Goal: Information Seeking & Learning: Learn about a topic

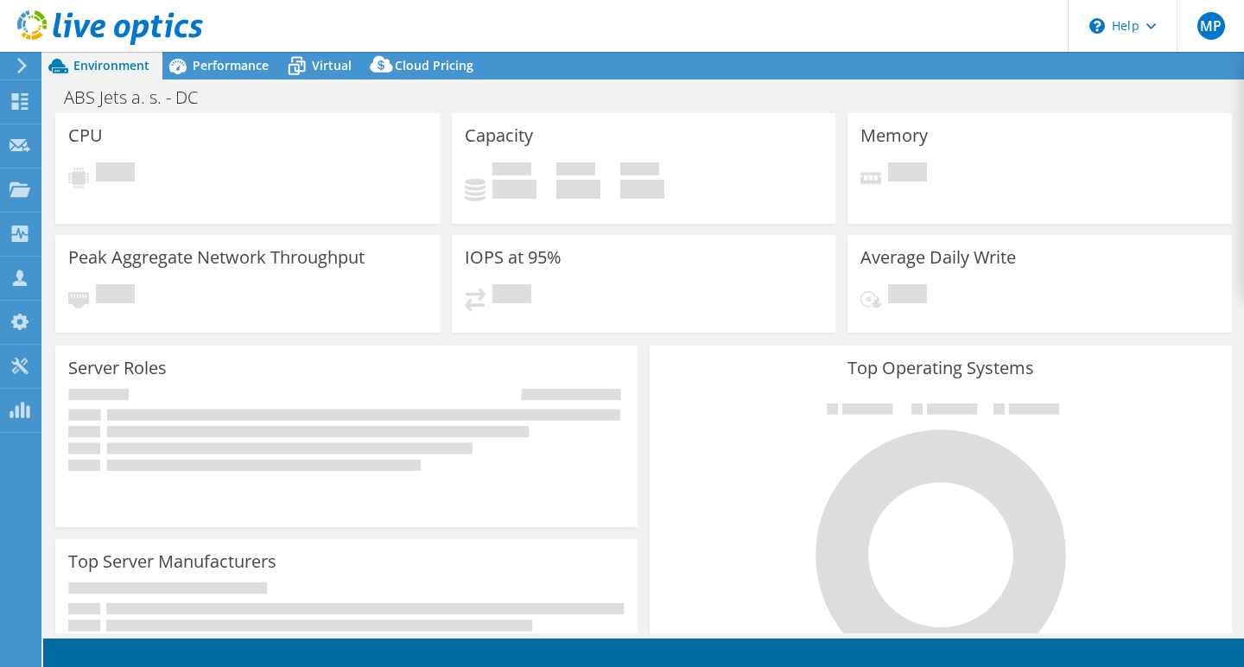
select select "USD"
select select "EUFrankfurt"
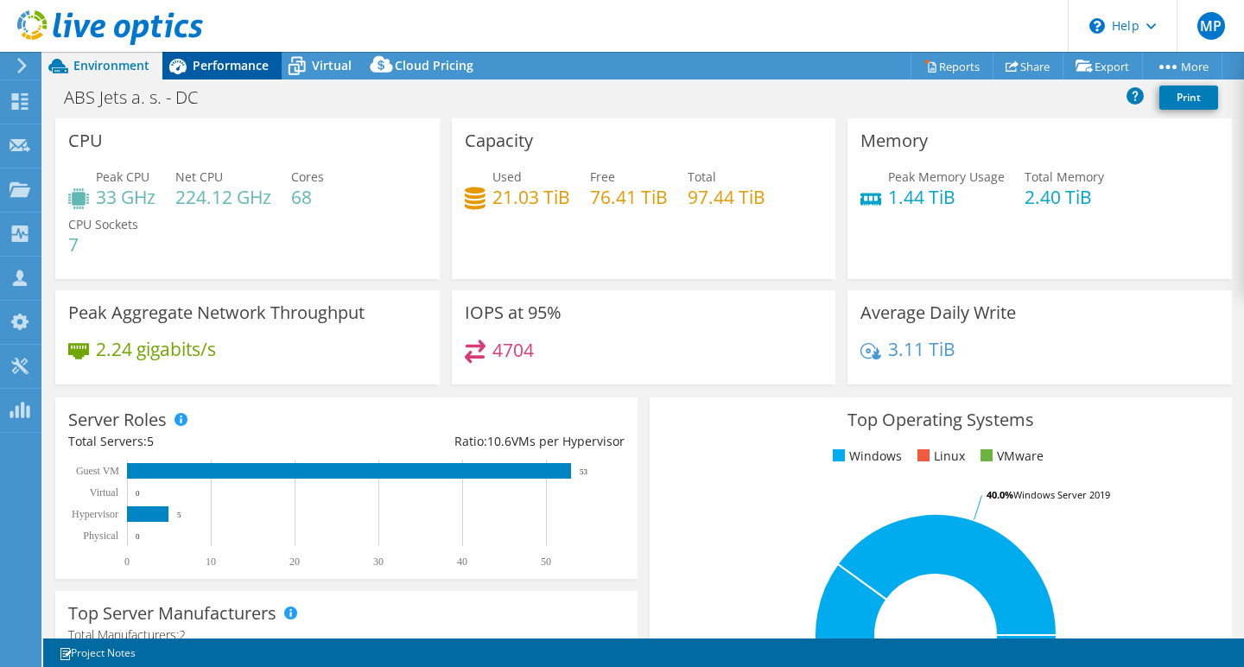
click at [231, 67] on span "Performance" at bounding box center [231, 65] width 76 height 16
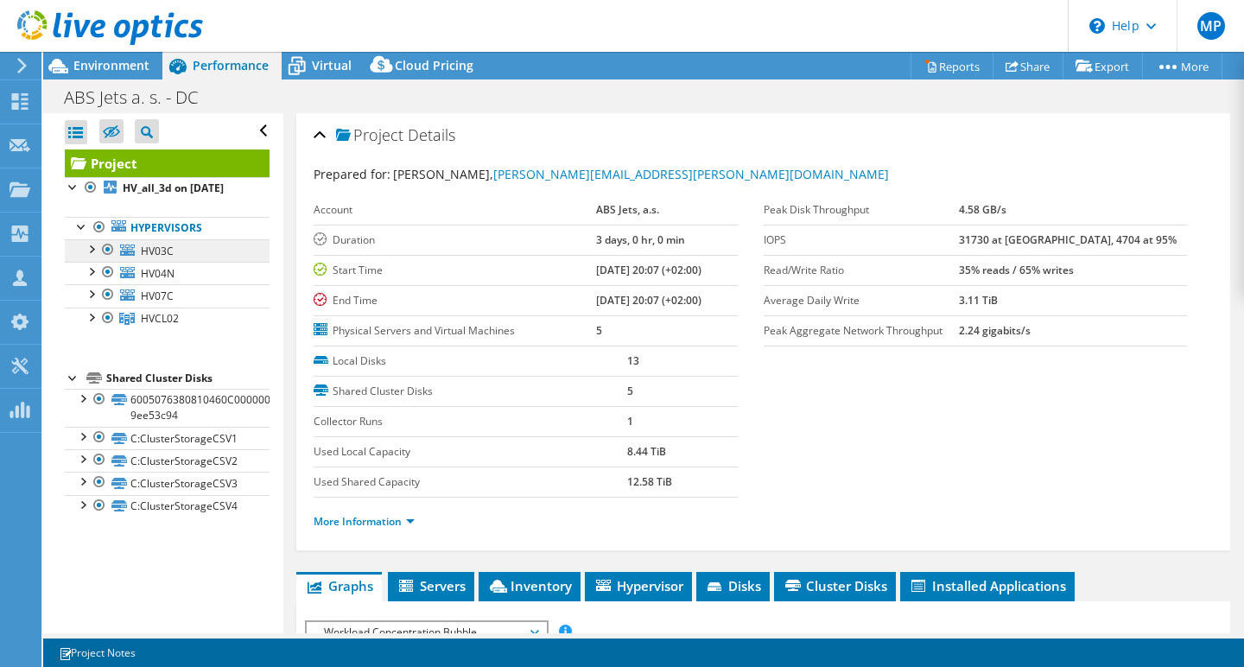
click at [156, 247] on span "HV03C" at bounding box center [157, 251] width 33 height 15
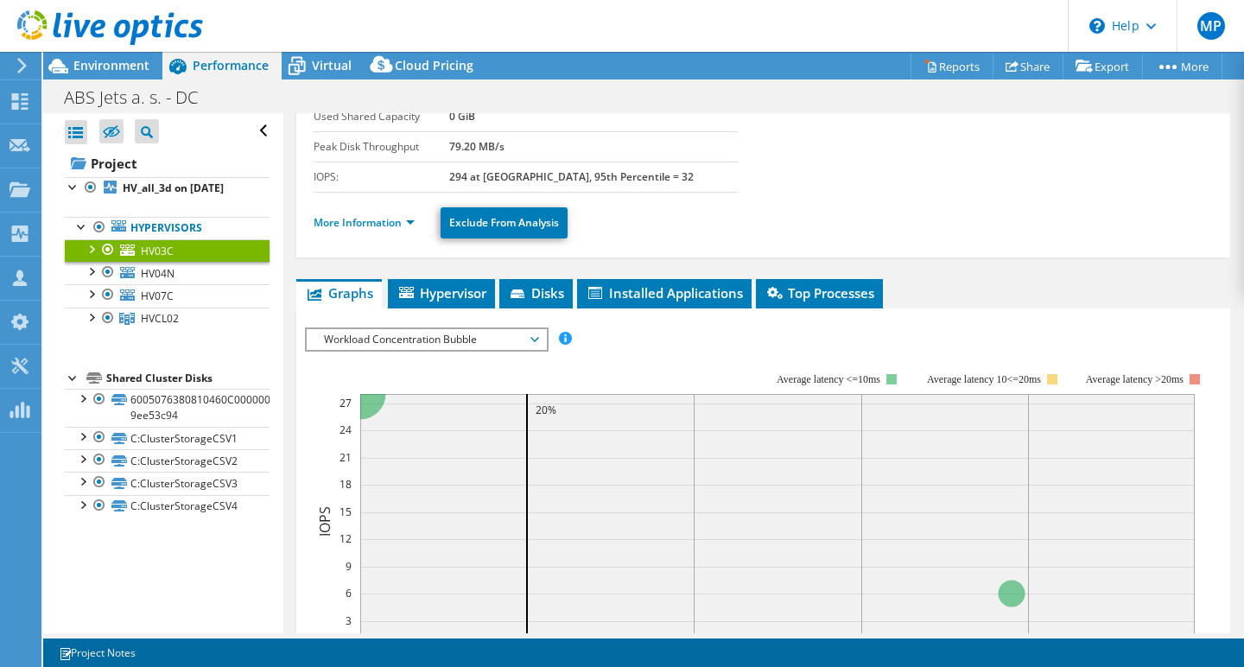
scroll to position [175, 0]
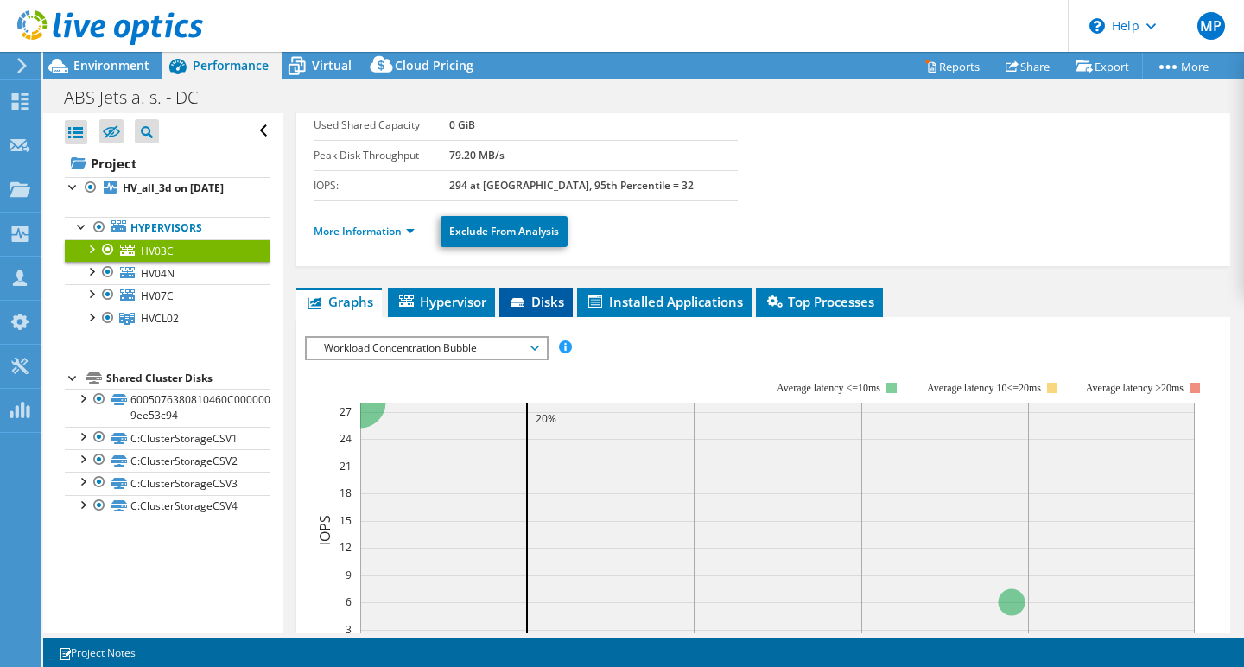
click at [548, 300] on span "Disks" at bounding box center [536, 301] width 56 height 17
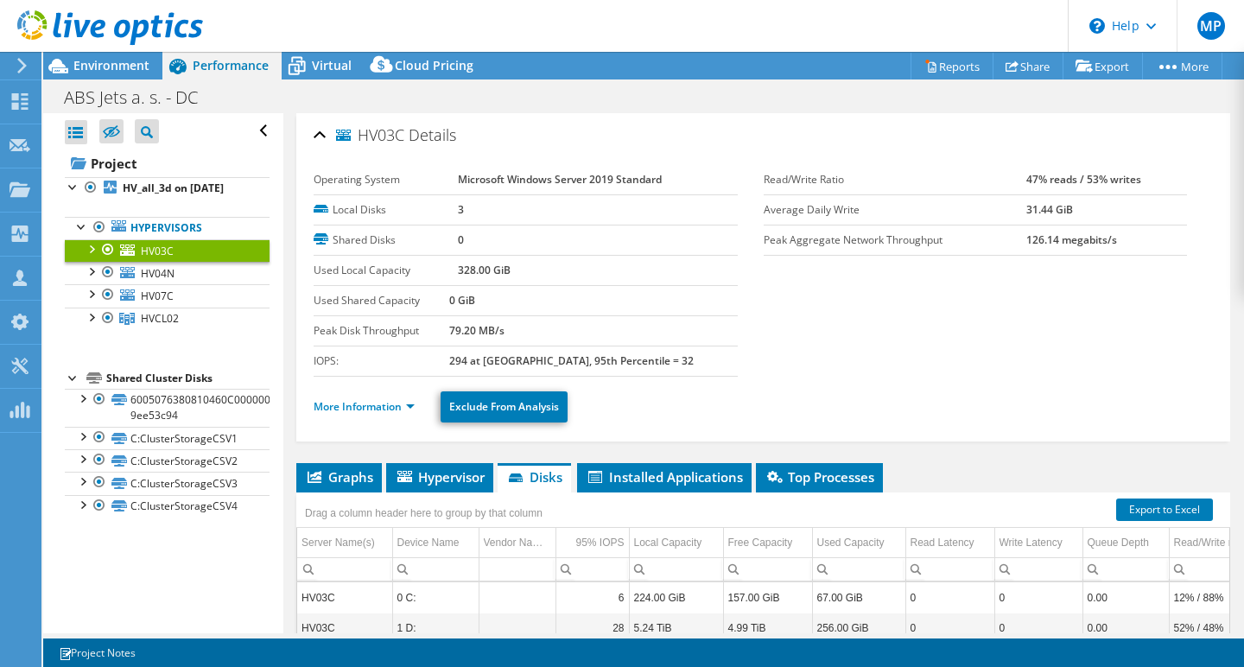
scroll to position [0, 0]
click at [156, 270] on span "HV04N" at bounding box center [158, 273] width 34 height 15
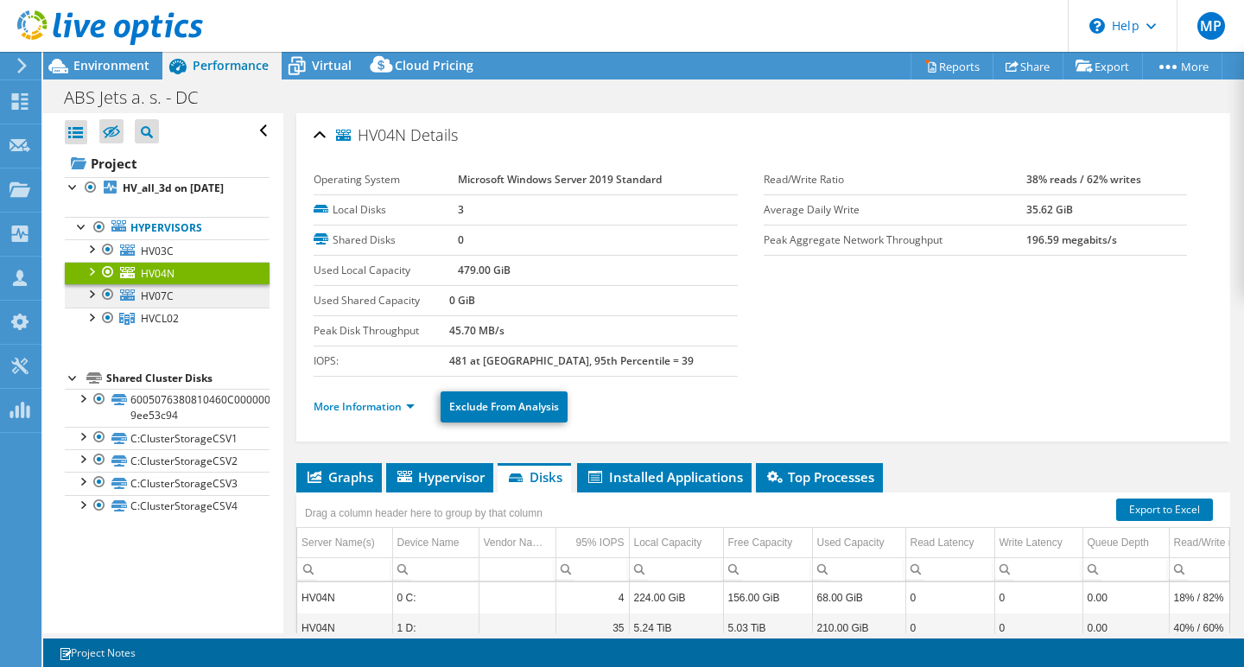
click at [170, 294] on span "HV07C" at bounding box center [157, 296] width 33 height 15
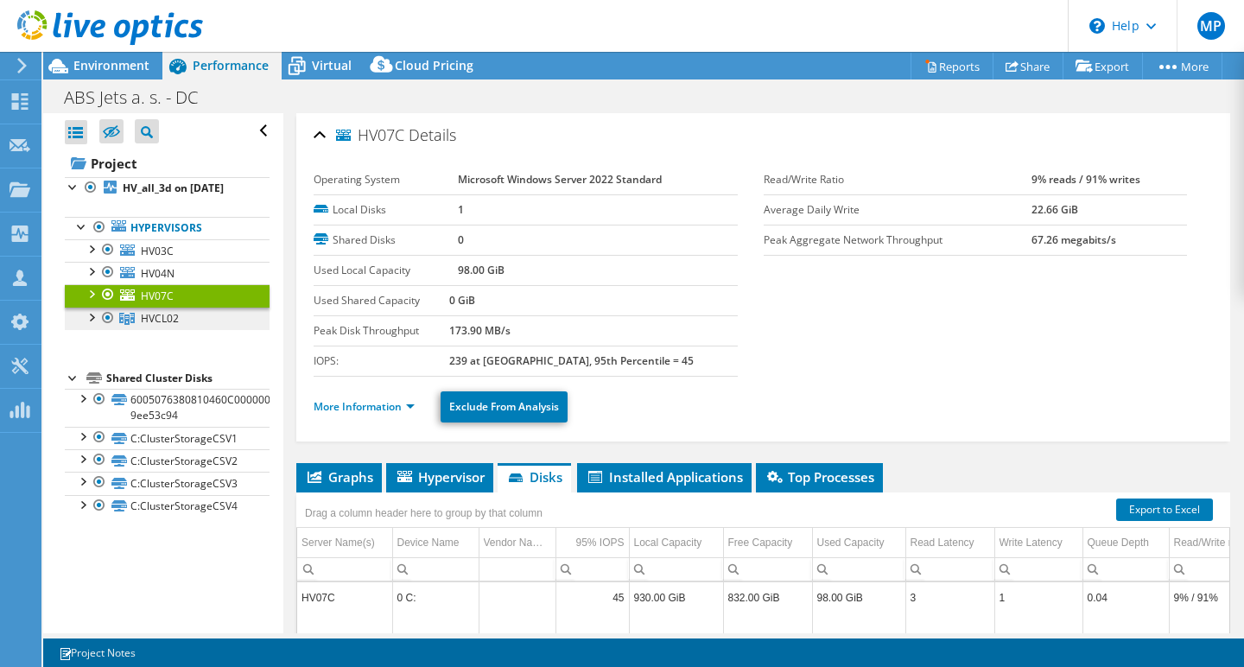
click at [171, 320] on span "HVCL02" at bounding box center [160, 318] width 38 height 15
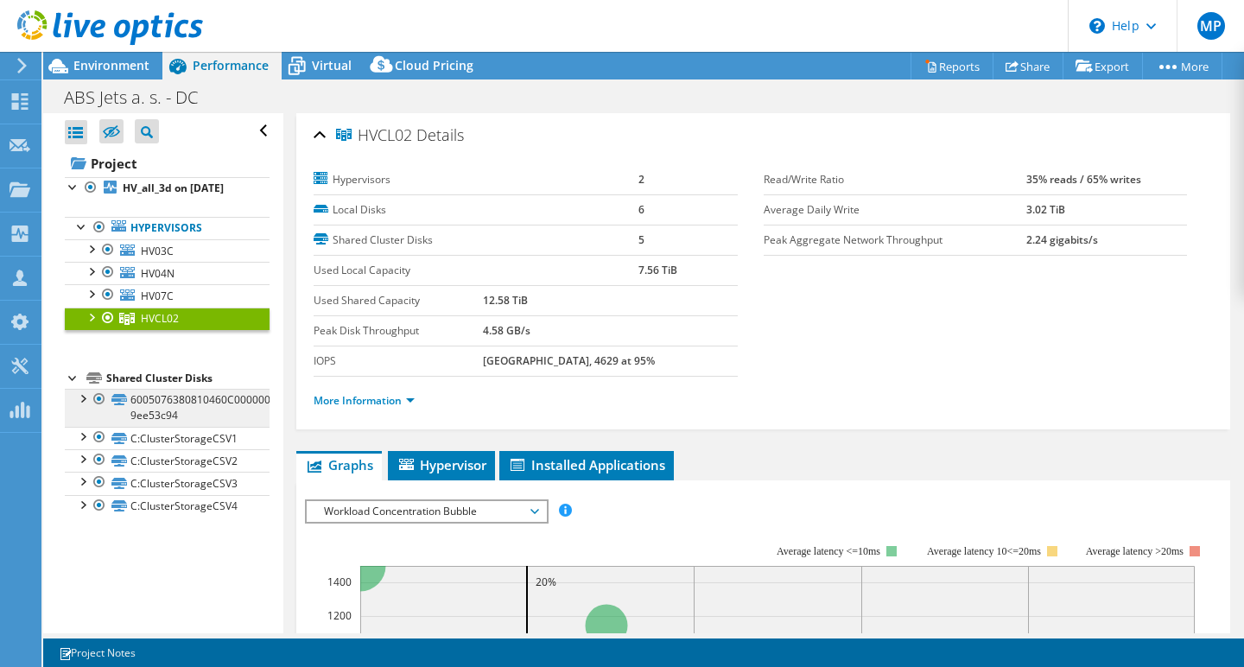
click at [161, 401] on link "6005076380810460C000000000000080-9ee53c94" at bounding box center [167, 408] width 205 height 38
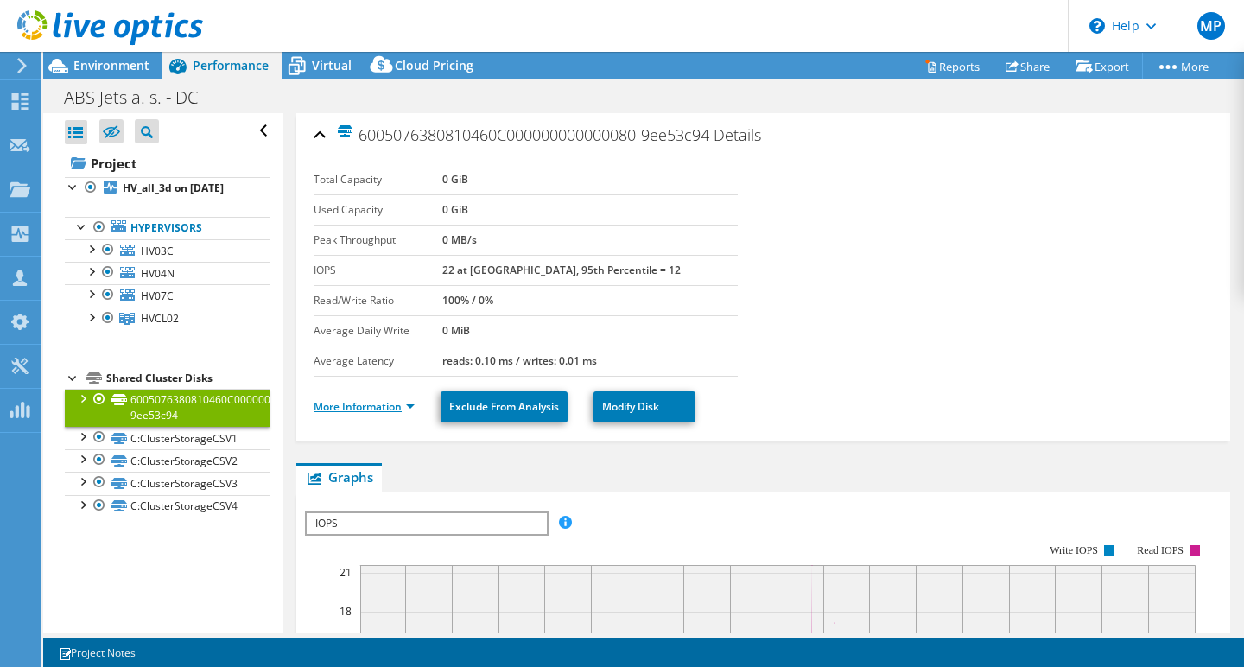
click at [354, 407] on link "More Information" at bounding box center [364, 406] width 101 height 15
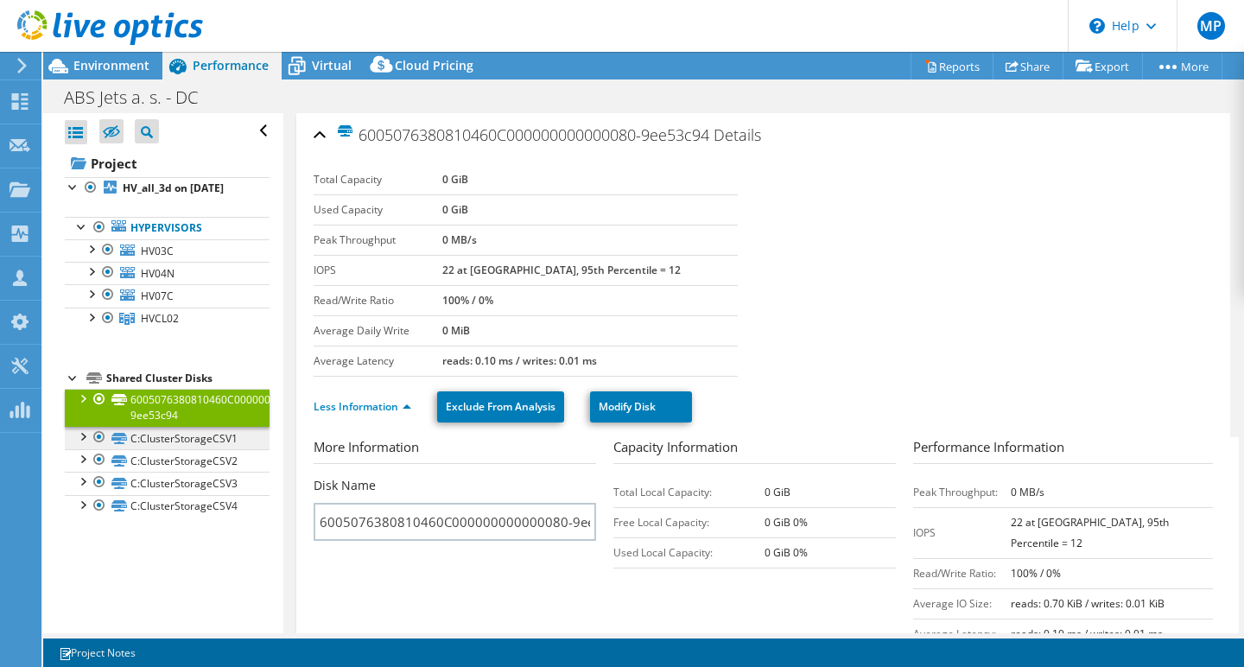
click at [199, 430] on link "C:ClusterStorageCSV1" at bounding box center [167, 438] width 205 height 22
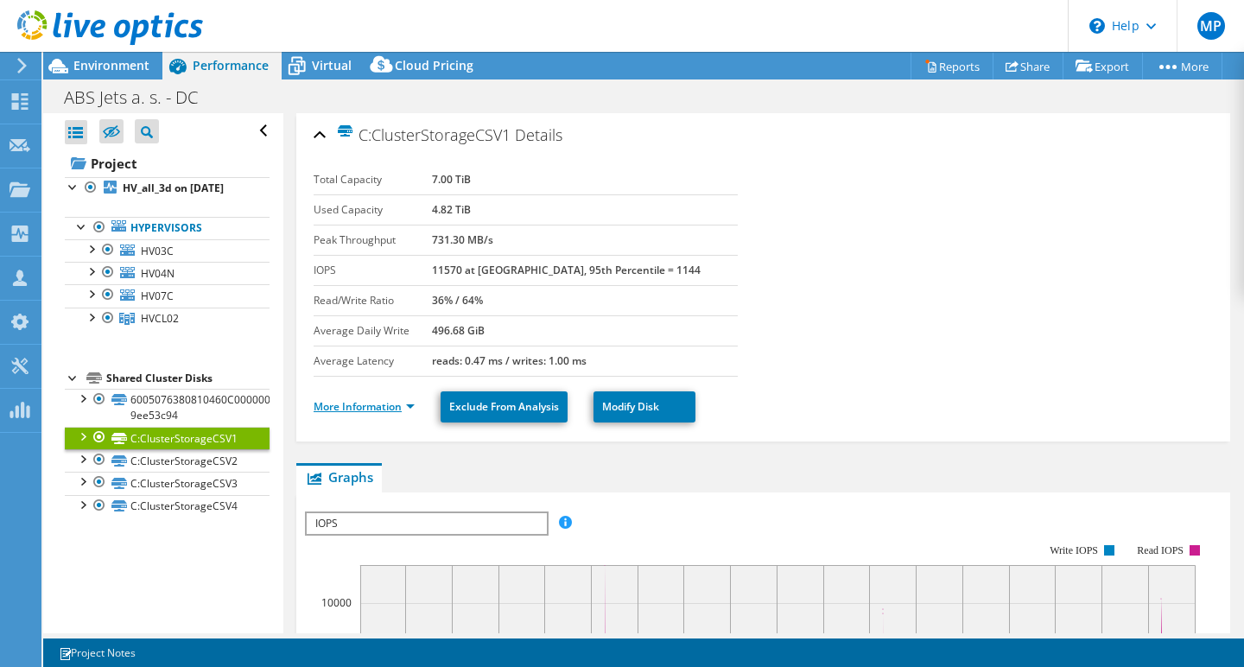
click at [357, 406] on link "More Information" at bounding box center [364, 406] width 101 height 15
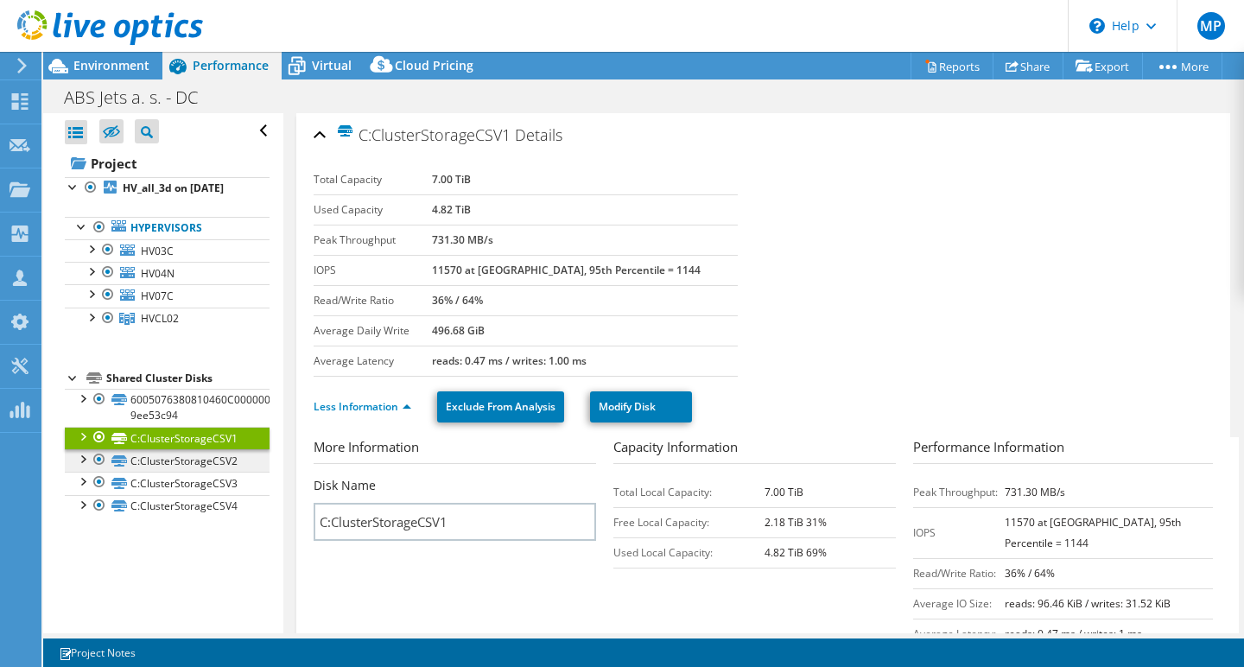
click at [191, 461] on link "C:ClusterStorageCSV2" at bounding box center [167, 460] width 205 height 22
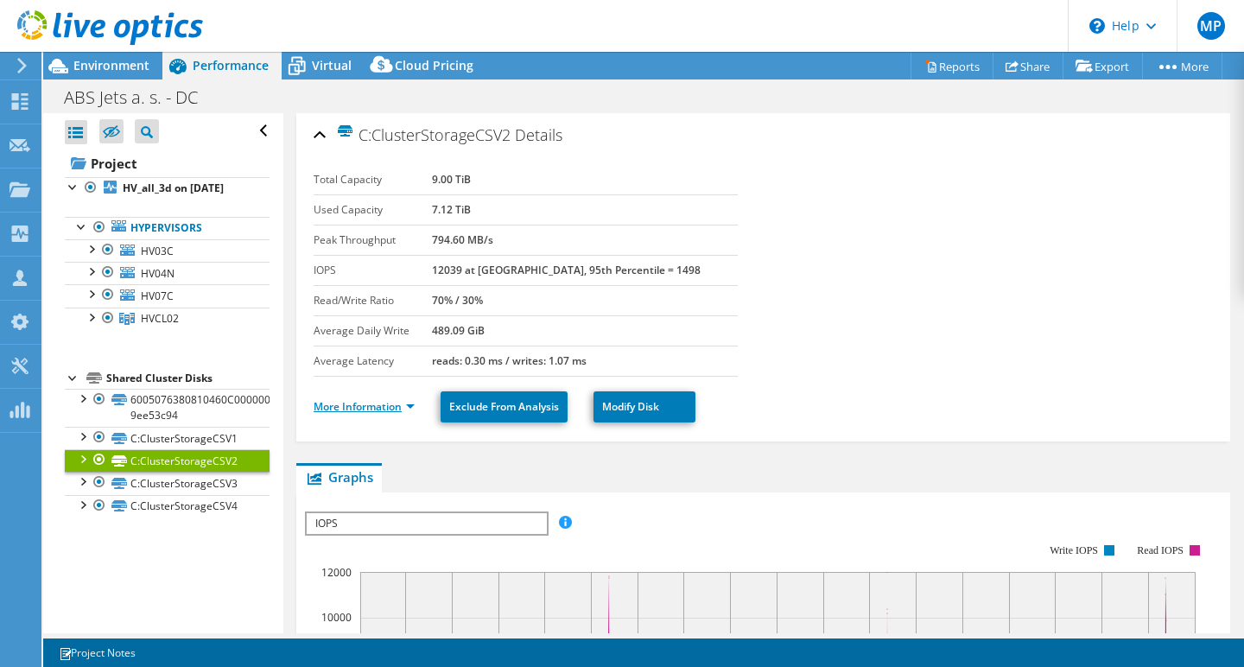
click at [363, 405] on link "More Information" at bounding box center [364, 406] width 101 height 15
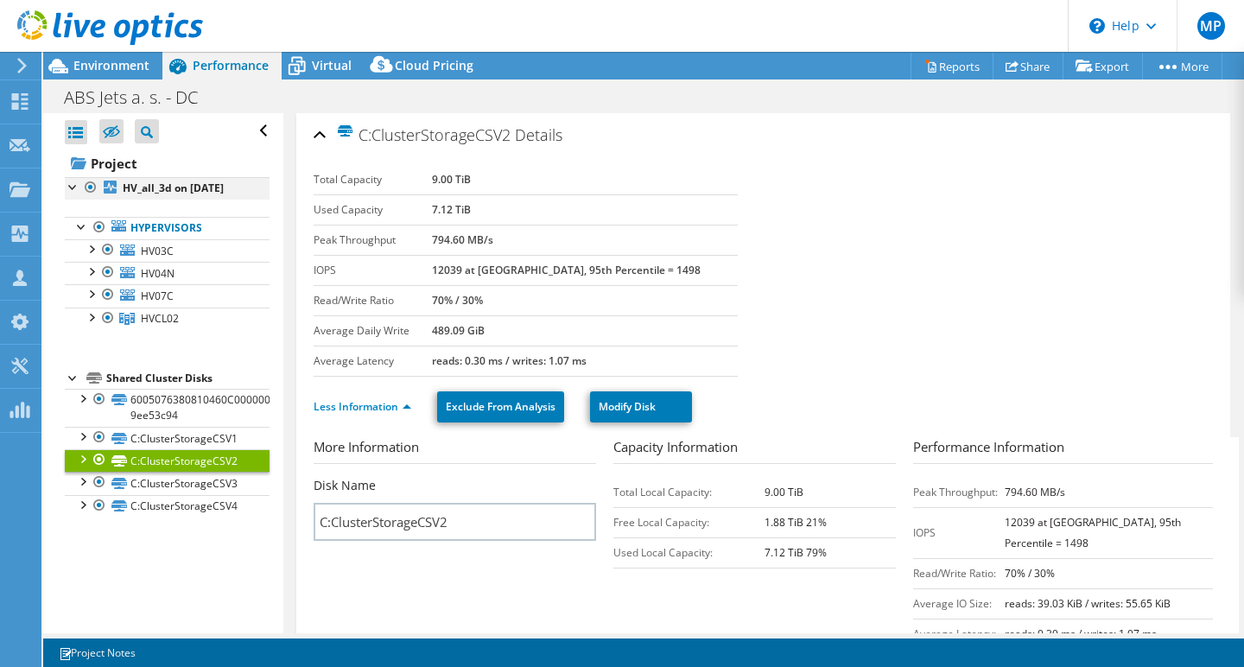
click at [91, 183] on div at bounding box center [90, 187] width 17 height 21
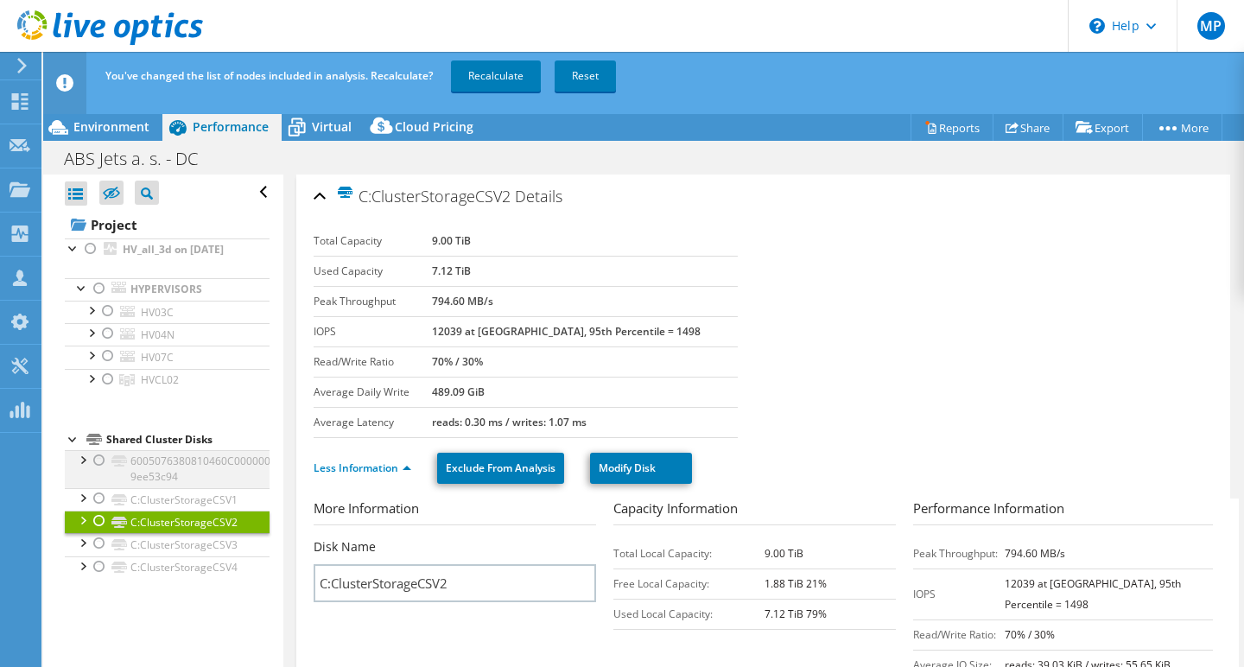
click at [98, 461] on div at bounding box center [99, 460] width 17 height 21
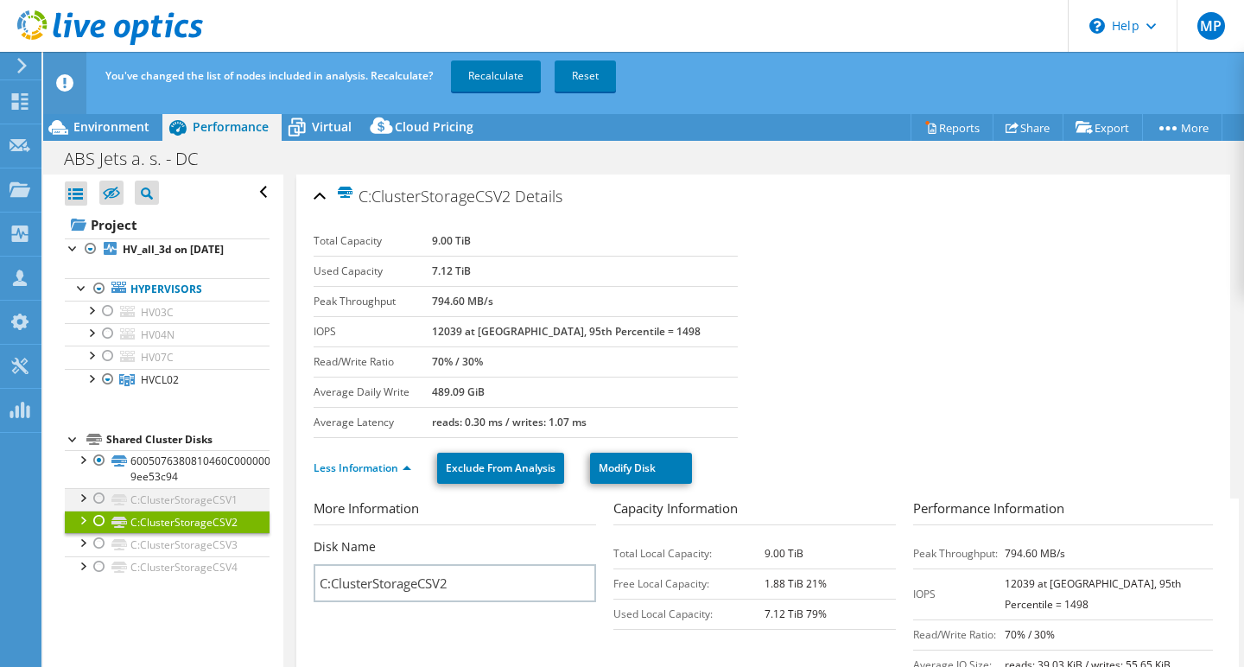
click at [97, 498] on div at bounding box center [99, 498] width 17 height 21
click at [97, 517] on div at bounding box center [99, 521] width 17 height 21
click at [99, 544] on div at bounding box center [99, 543] width 17 height 21
click at [99, 565] on div at bounding box center [99, 566] width 17 height 21
click at [508, 74] on link "Recalculate" at bounding box center [496, 75] width 90 height 31
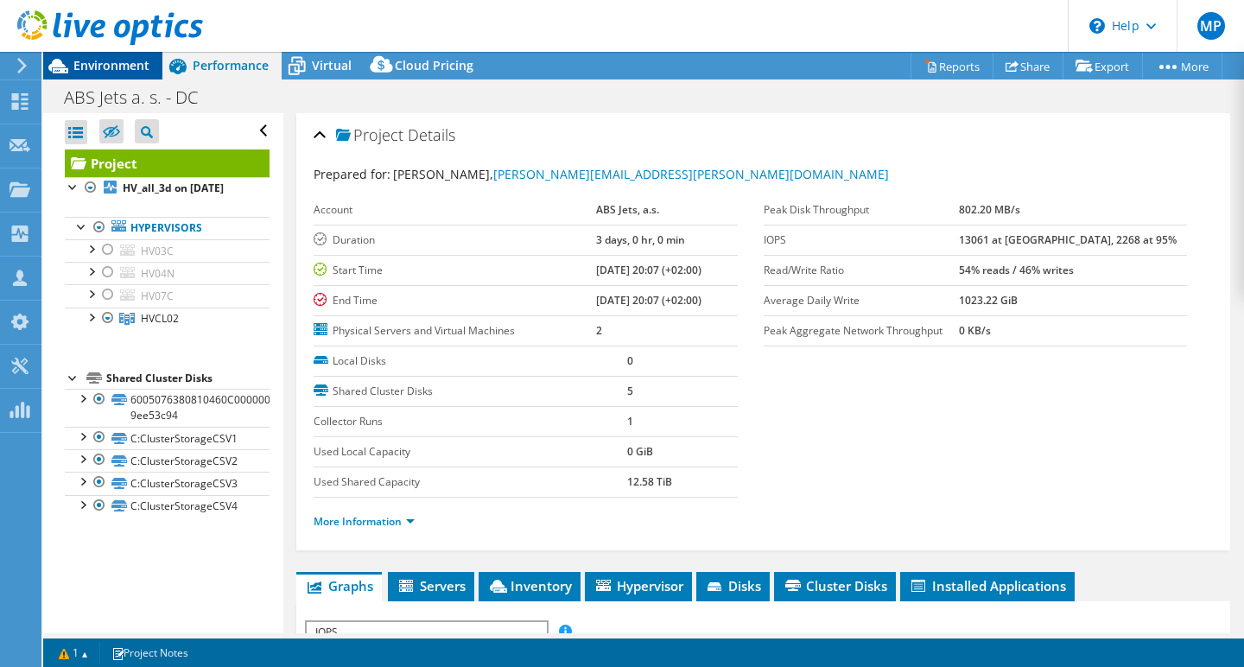
click at [120, 70] on span "Environment" at bounding box center [111, 65] width 76 height 16
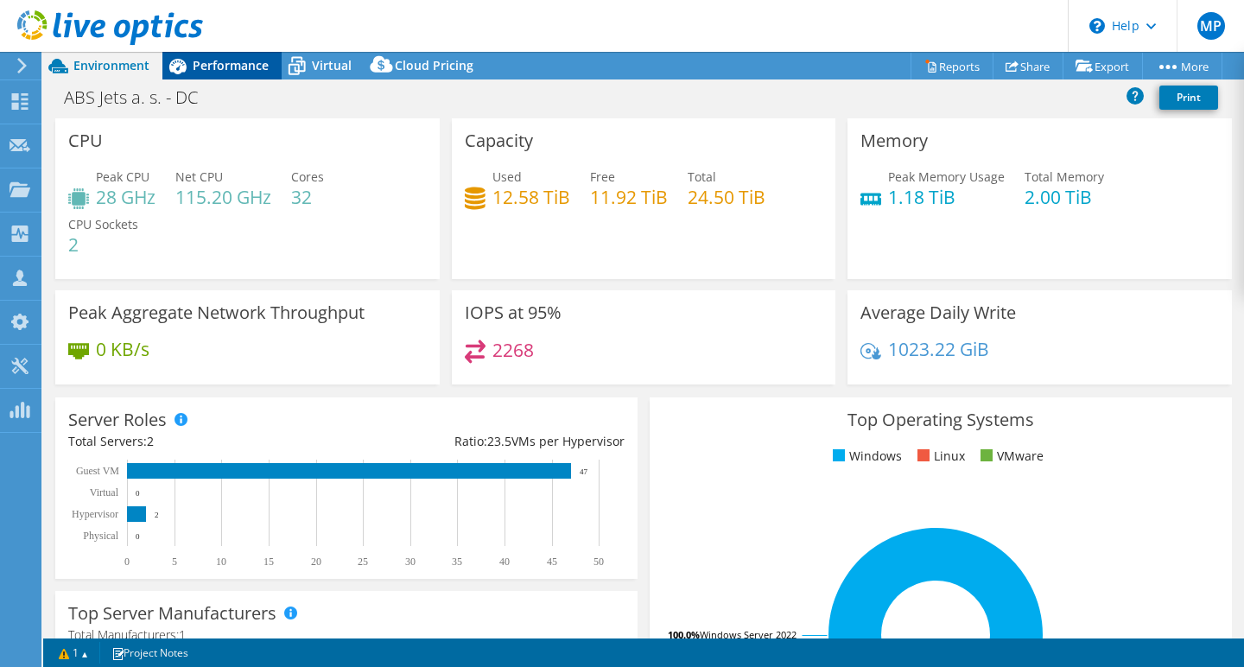
click at [232, 61] on span "Performance" at bounding box center [231, 65] width 76 height 16
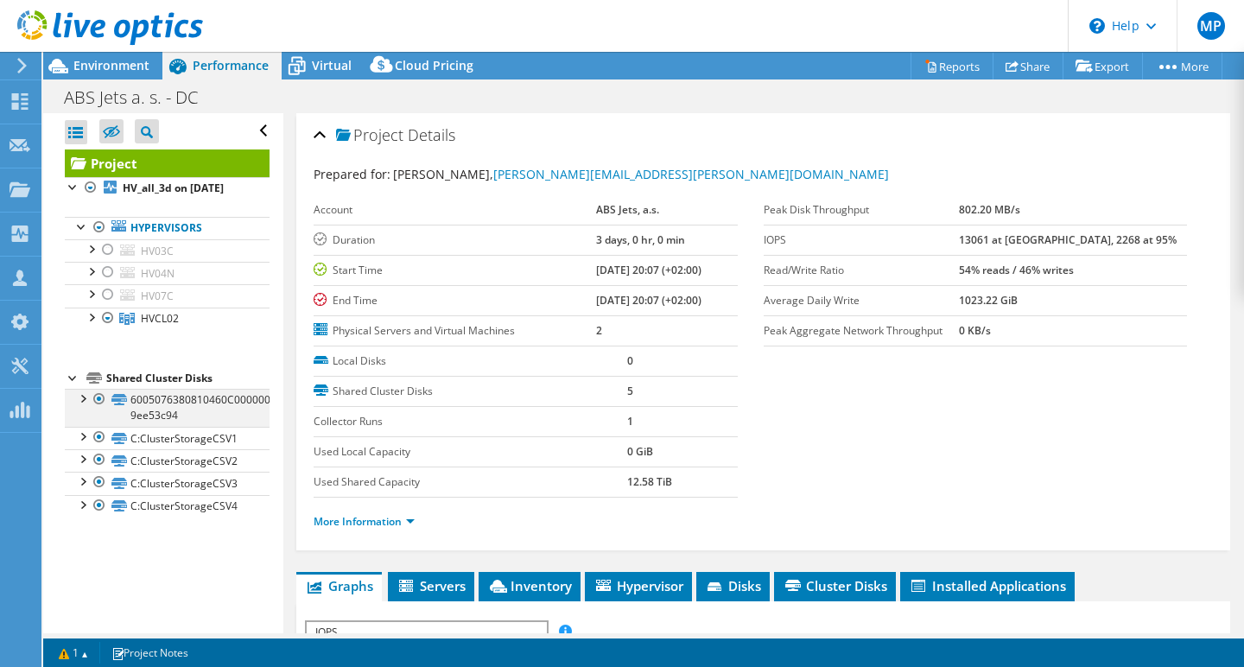
click at [101, 398] on div at bounding box center [99, 399] width 17 height 21
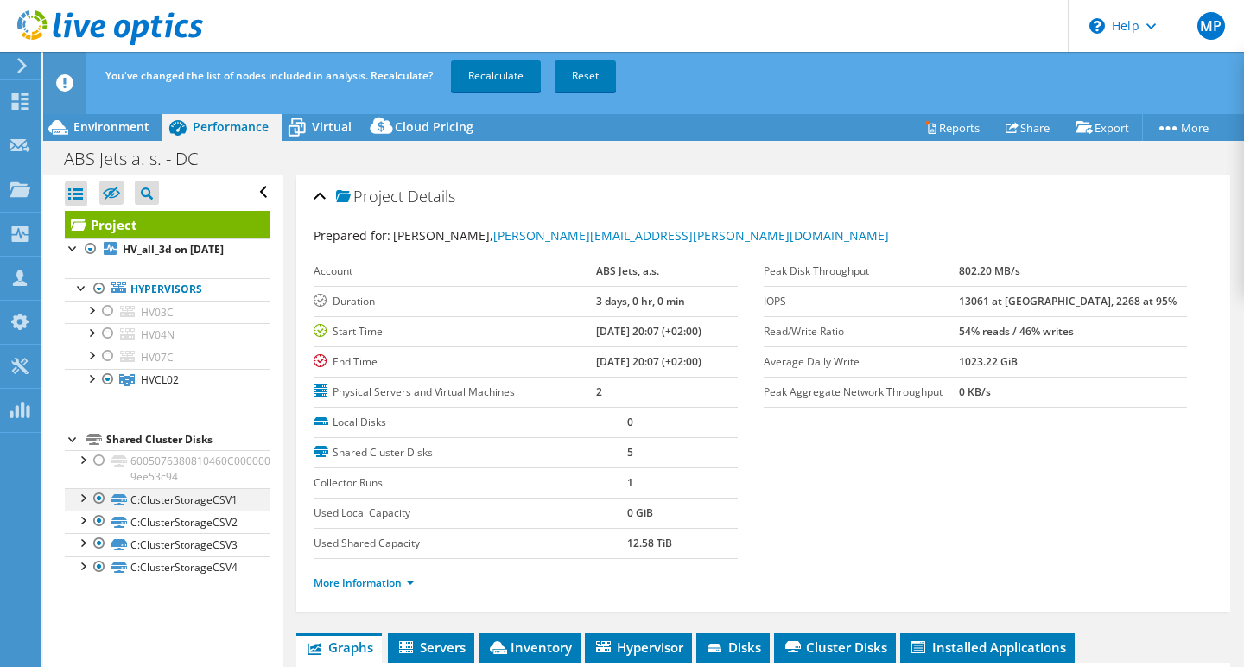
click at [101, 495] on div at bounding box center [99, 498] width 17 height 21
click at [101, 520] on div at bounding box center [99, 521] width 17 height 21
click at [96, 542] on div at bounding box center [99, 543] width 17 height 21
click at [98, 566] on div at bounding box center [99, 566] width 17 height 21
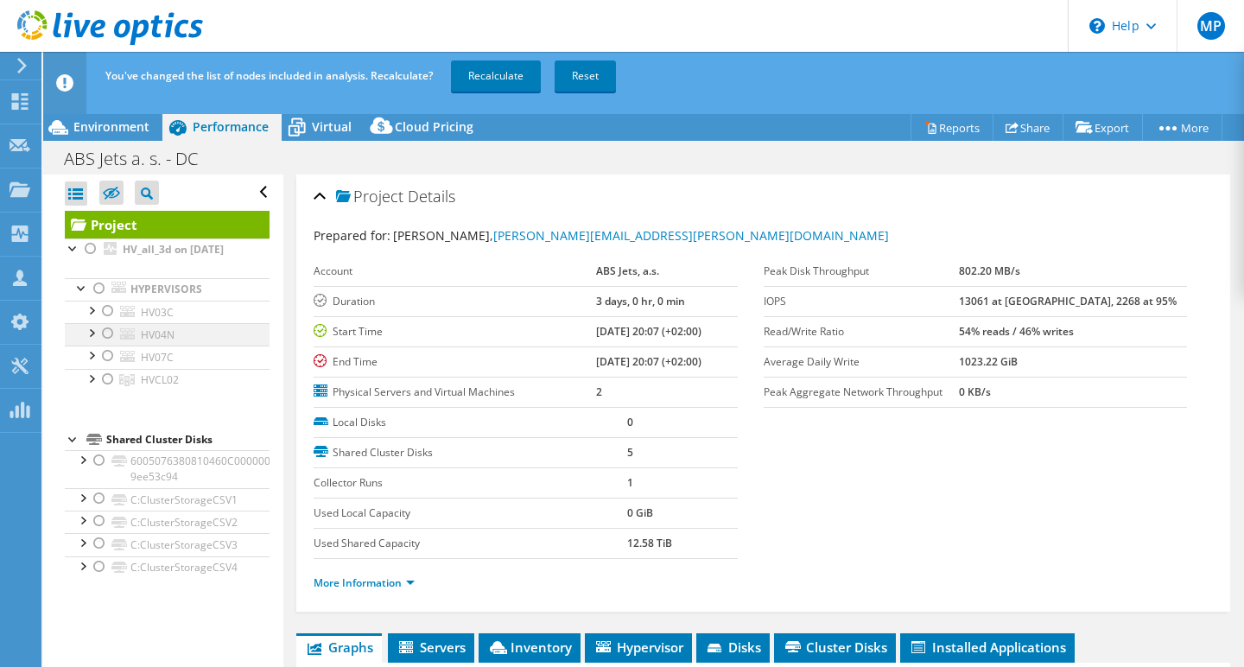
click at [104, 332] on div at bounding box center [107, 333] width 17 height 21
click at [106, 348] on div at bounding box center [107, 356] width 17 height 21
click at [110, 333] on div at bounding box center [107, 333] width 17 height 21
click at [110, 358] on div at bounding box center [107, 356] width 17 height 21
click at [107, 355] on div at bounding box center [107, 356] width 17 height 21
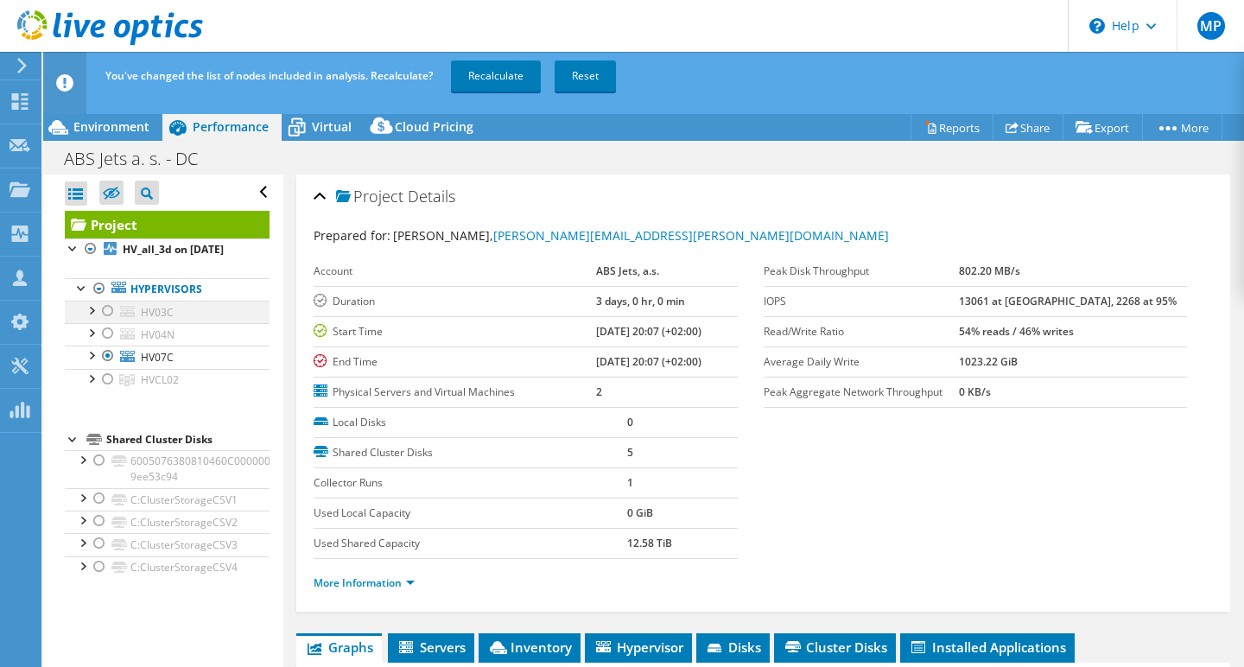
click at [109, 308] on div at bounding box center [107, 311] width 17 height 21
click at [484, 79] on link "Recalculate" at bounding box center [496, 75] width 90 height 31
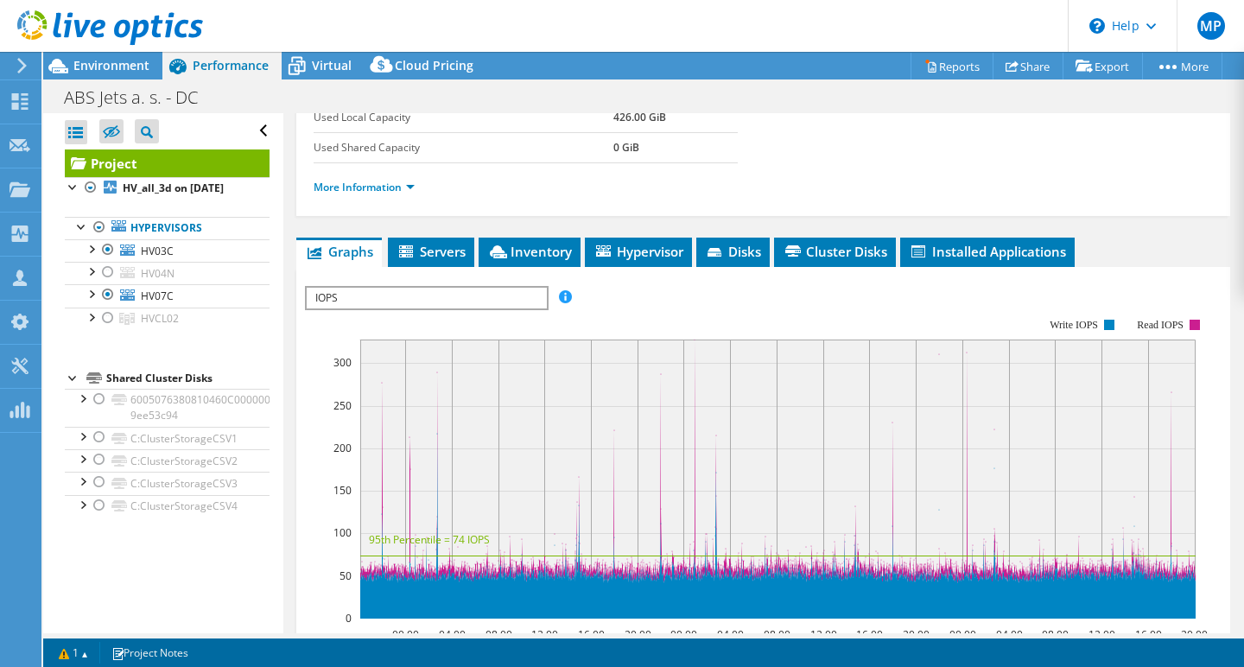
scroll to position [321, 0]
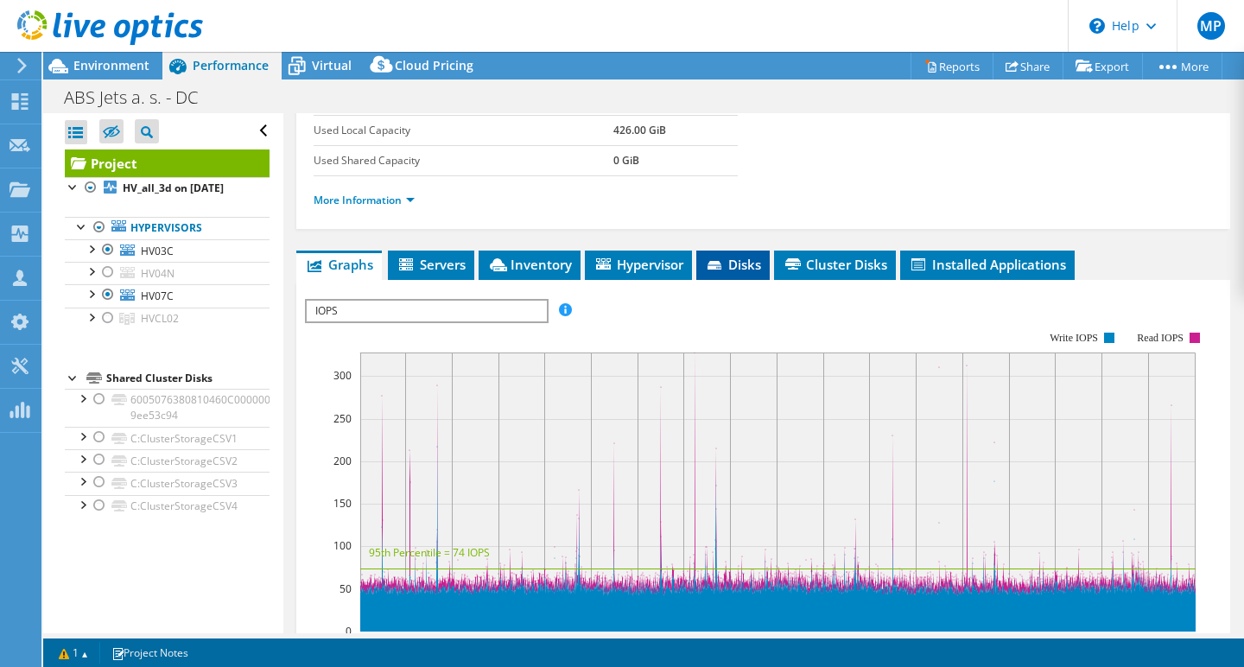
click at [746, 270] on span "Disks" at bounding box center [733, 264] width 56 height 17
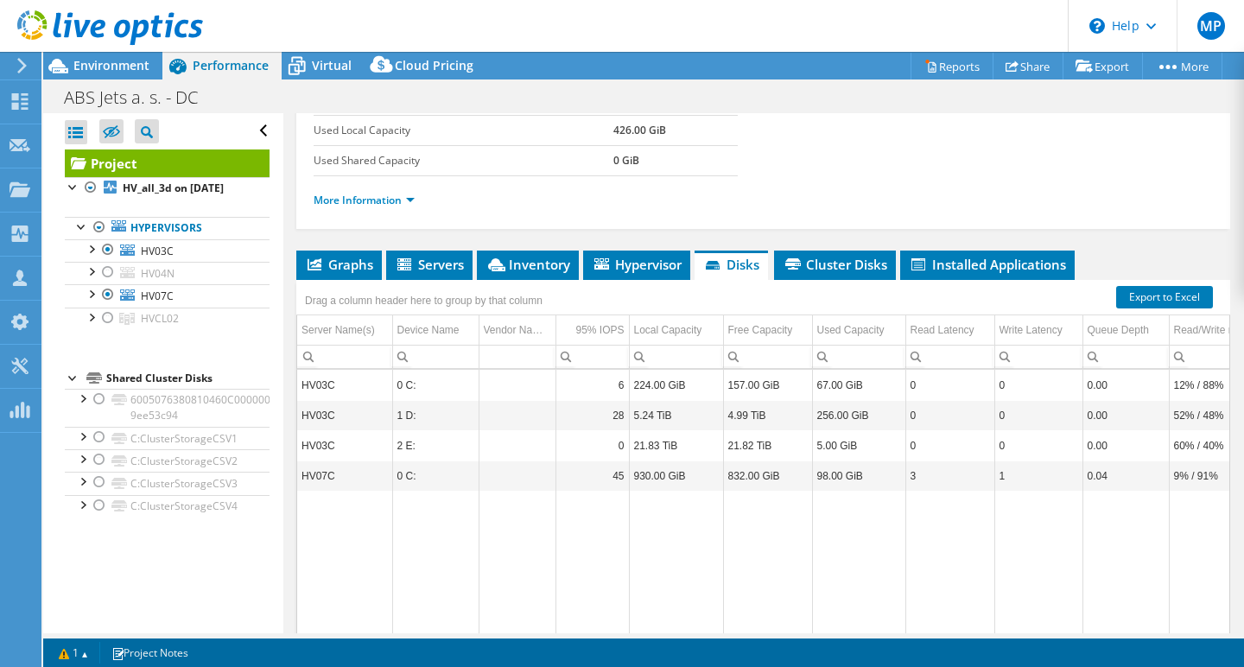
scroll to position [0, 0]
click at [109, 275] on div at bounding box center [107, 272] width 17 height 21
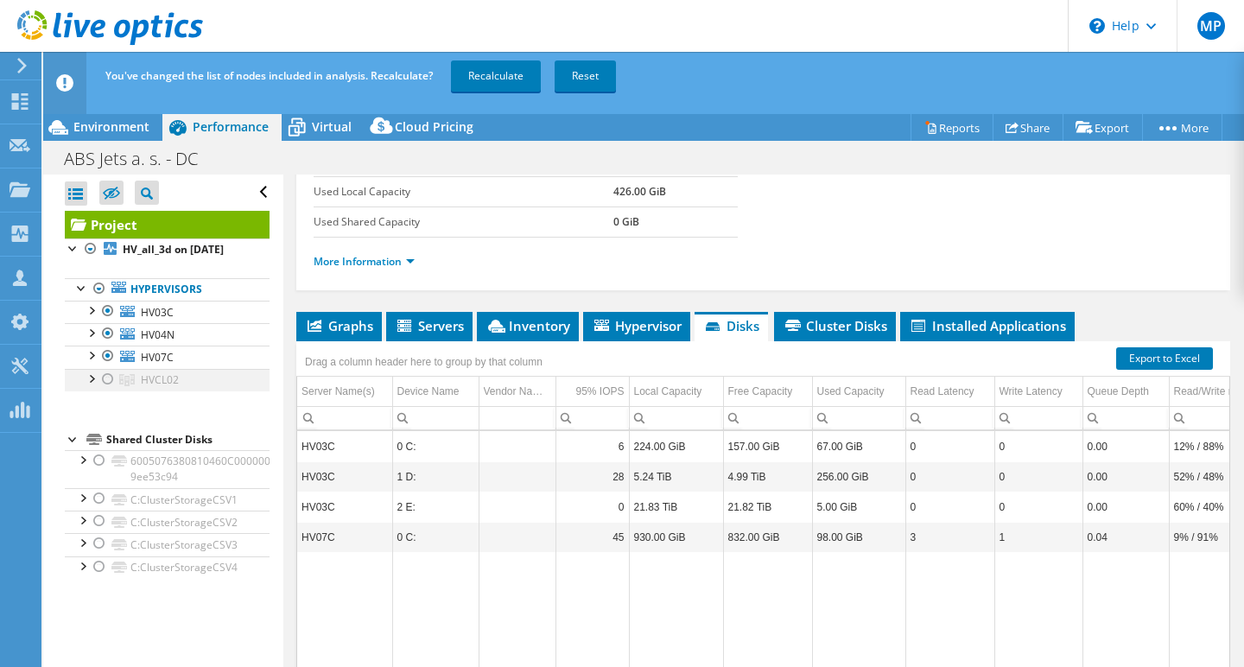
click at [105, 378] on div at bounding box center [107, 379] width 17 height 21
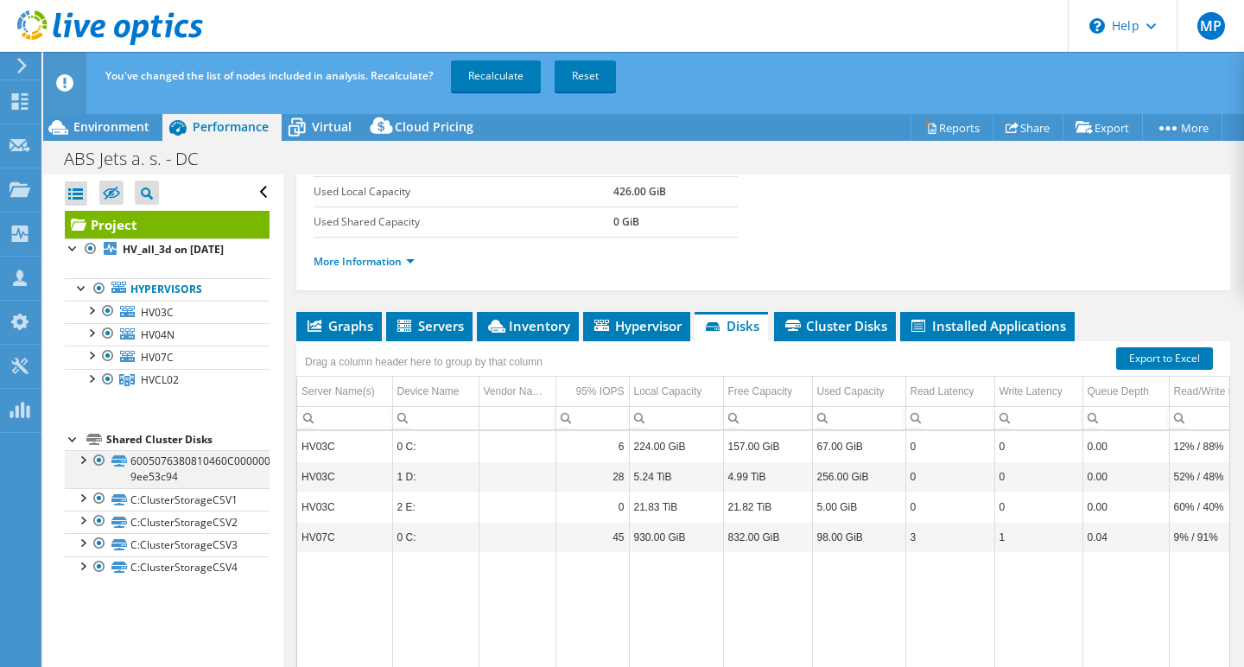
click at [99, 458] on div at bounding box center [99, 460] width 17 height 21
click at [101, 496] on div at bounding box center [99, 498] width 17 height 21
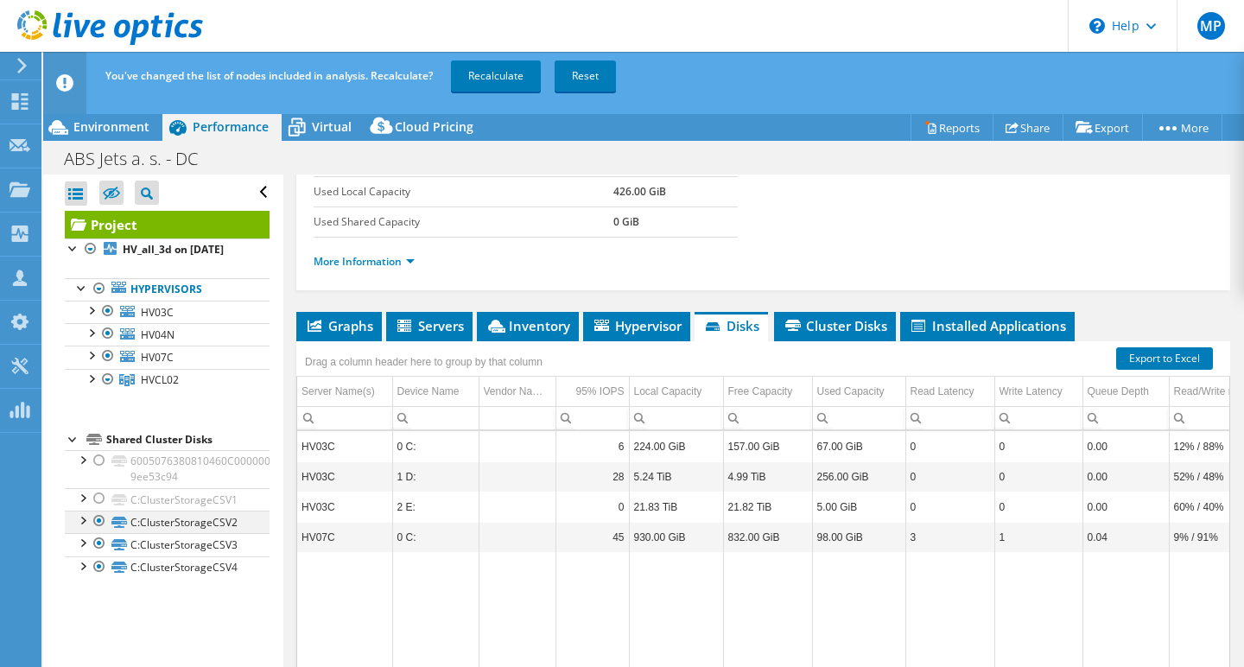
click at [99, 523] on div at bounding box center [99, 521] width 17 height 21
click at [100, 544] on div at bounding box center [99, 543] width 17 height 21
click at [100, 569] on div at bounding box center [99, 566] width 17 height 21
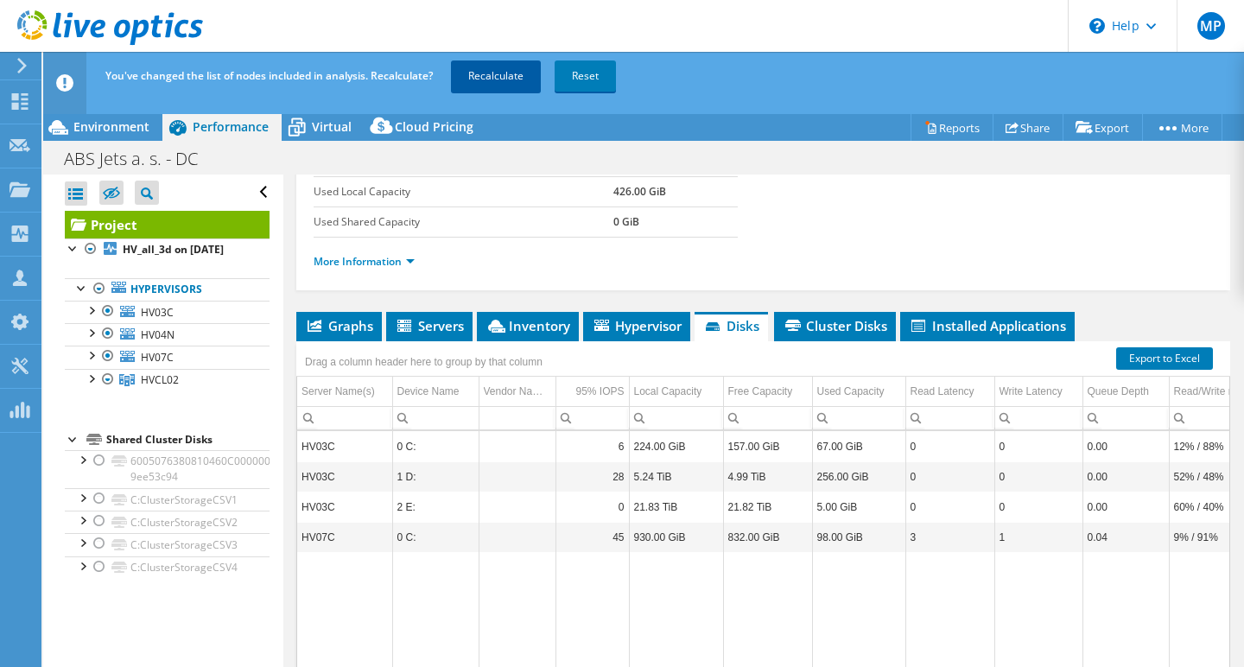
click at [505, 76] on link "Recalculate" at bounding box center [496, 75] width 90 height 31
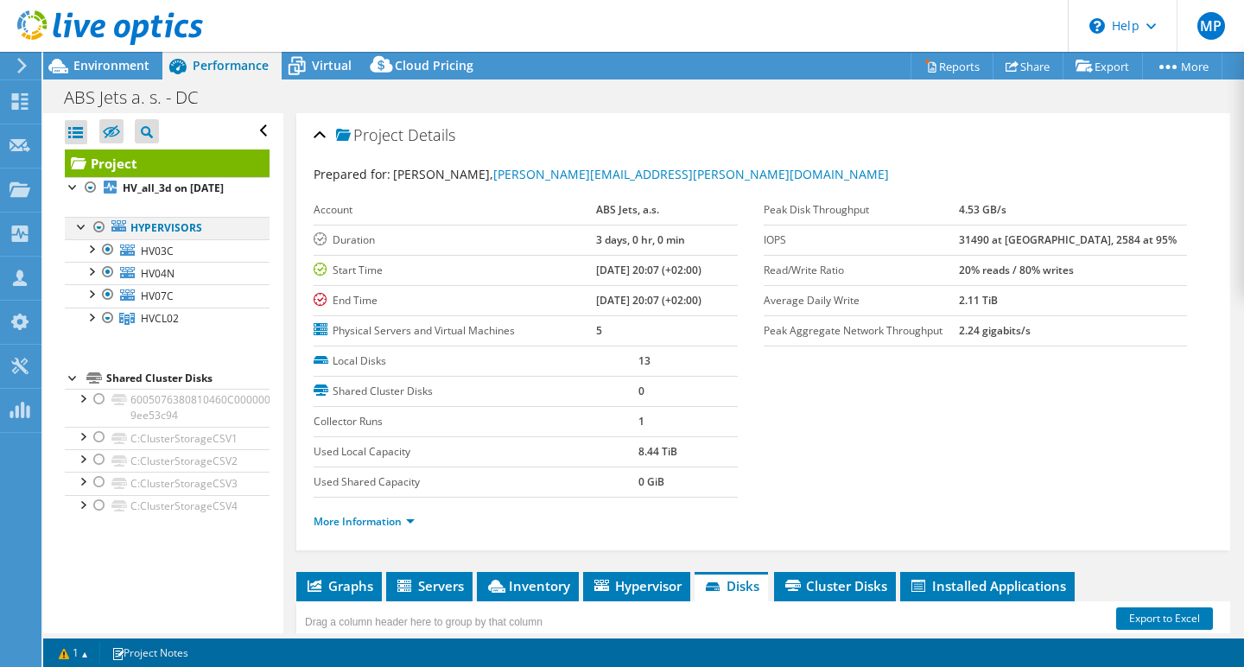
click at [79, 231] on div at bounding box center [81, 225] width 17 height 17
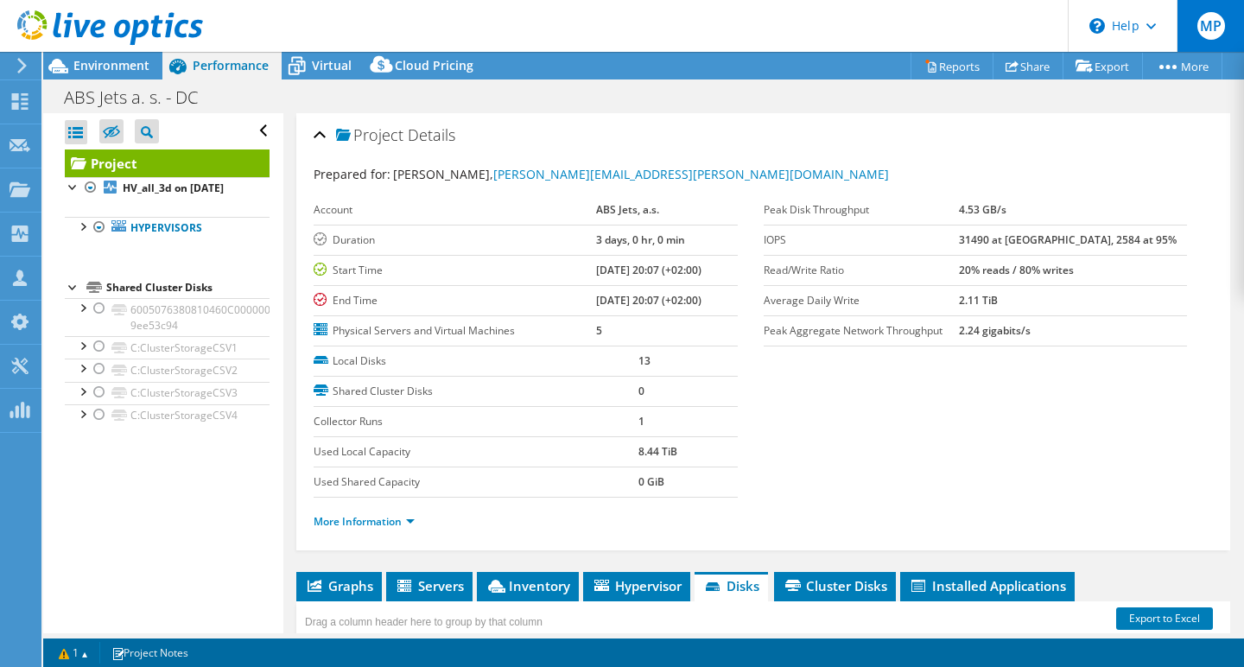
click at [1218, 27] on span "MP" at bounding box center [1212, 26] width 28 height 28
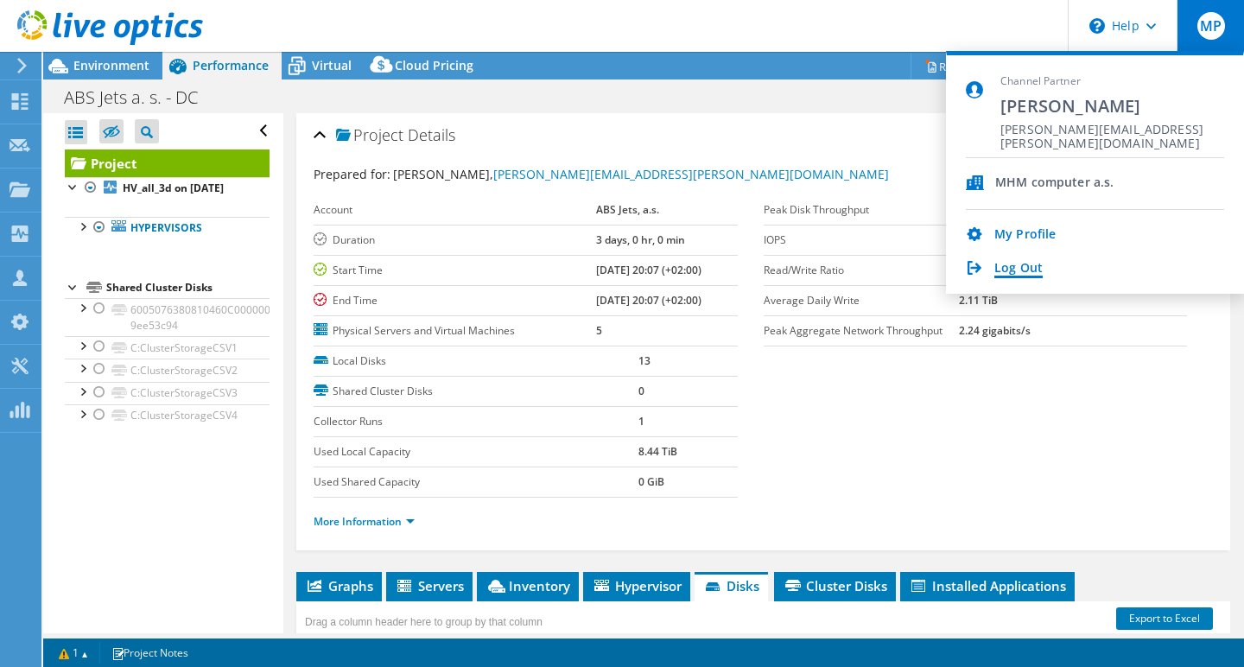
click at [1025, 267] on link "Log Out" at bounding box center [1019, 269] width 48 height 16
